Goal: Transaction & Acquisition: Download file/media

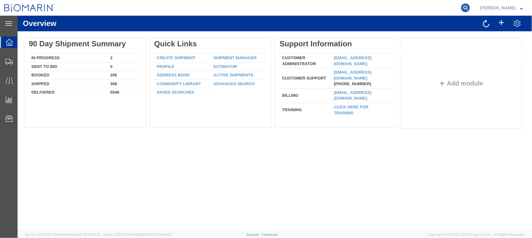
click at [470, 8] on icon at bounding box center [465, 7] width 9 height 9
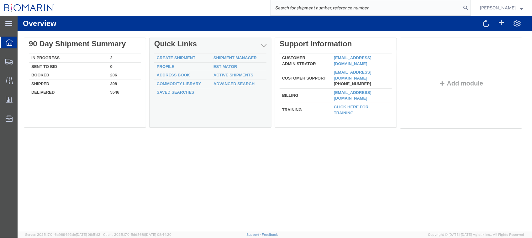
paste input "S02278305"
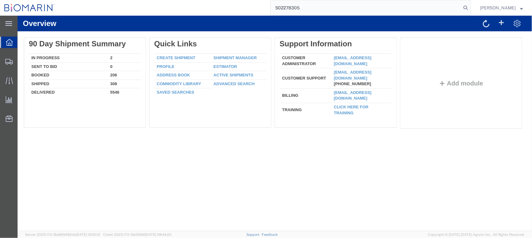
type input "S02278305"
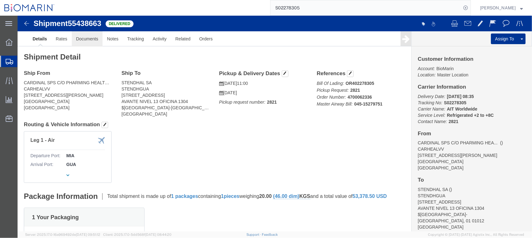
click link "Documents"
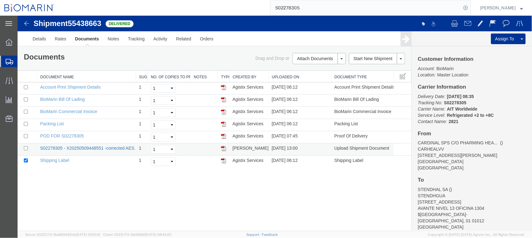
click at [85, 149] on link "S02278305 - X20250509448551 -corrected AES.pdf" at bounding box center [91, 148] width 102 height 5
